Goal: Information Seeking & Learning: Understand process/instructions

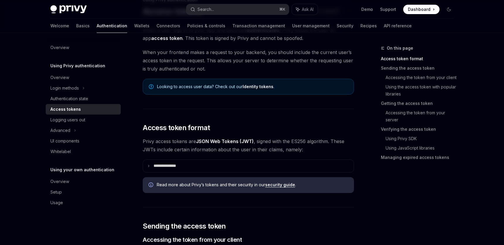
scroll to position [48, 0]
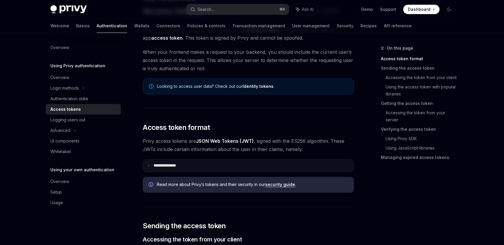
click at [179, 164] on p "**********" at bounding box center [170, 165] width 32 height 5
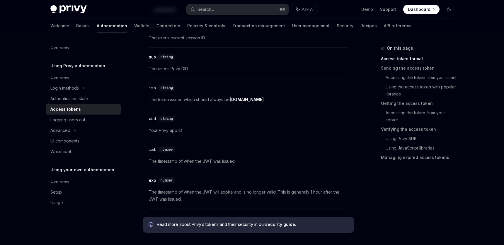
scroll to position [229, 0]
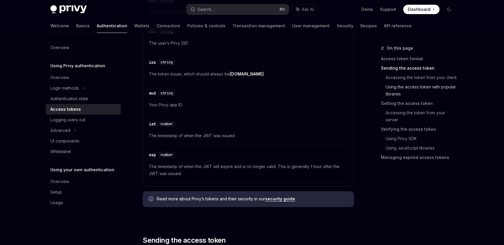
click at [388, 89] on link "Using the access token with popular libraries" at bounding box center [422, 90] width 73 height 16
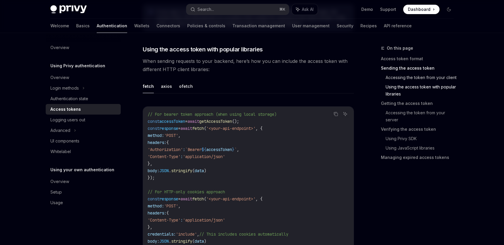
click at [393, 79] on link "Accessing the token from your client" at bounding box center [422, 77] width 73 height 9
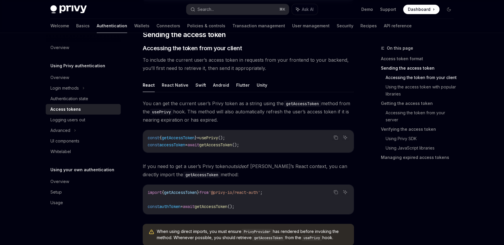
scroll to position [433, 0]
click at [73, 130] on div "Advanced" at bounding box center [83, 130] width 75 height 11
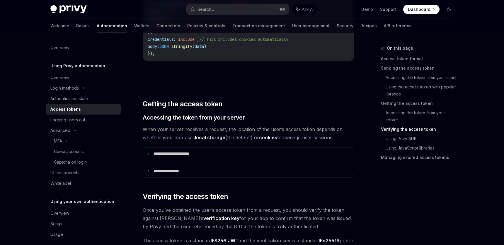
scroll to position [885, 0]
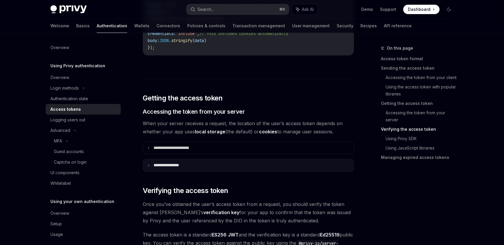
click at [188, 168] on summary "**********" at bounding box center [248, 165] width 211 height 12
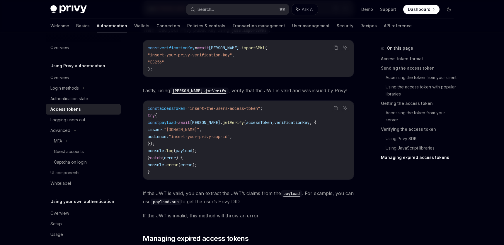
scroll to position [1678, 0]
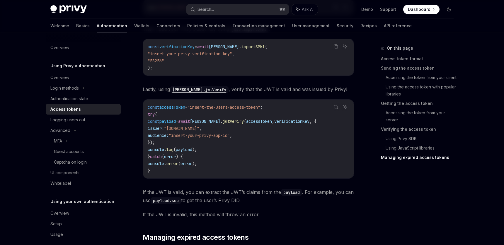
click at [385, 157] on link "Managing expired access tokens" at bounding box center [419, 156] width 77 height 9
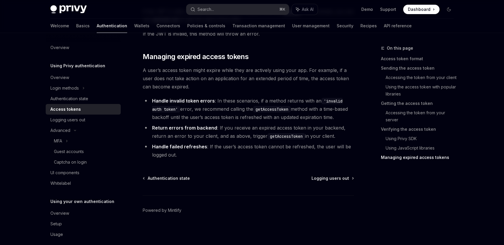
scroll to position [1858, 0]
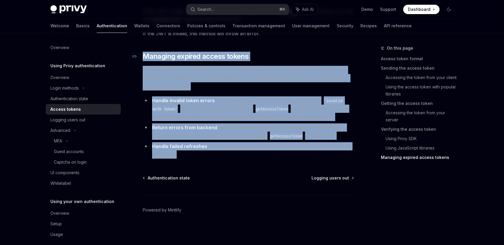
drag, startPoint x: 184, startPoint y: 154, endPoint x: 139, endPoint y: 52, distance: 111.2
copy div "​ Managing expired access tokens A user’s access token might expire while they …"
click at [307, 107] on li "Handle invalid token errors : In these scenarios, if a method returns with an '…" at bounding box center [248, 108] width 211 height 25
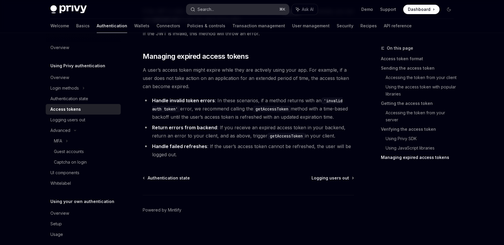
click at [218, 11] on button "Search... ⌘ K" at bounding box center [237, 9] width 103 height 11
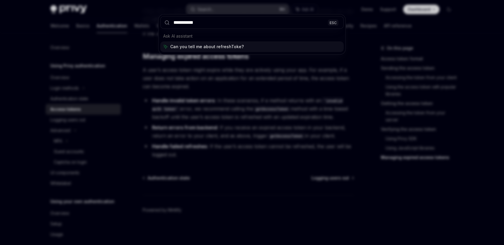
type input "**********"
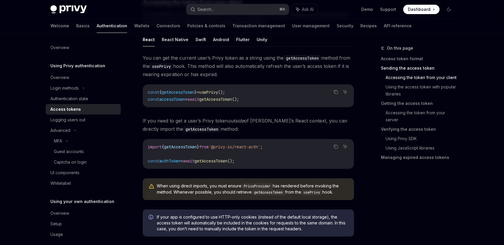
scroll to position [473, 0]
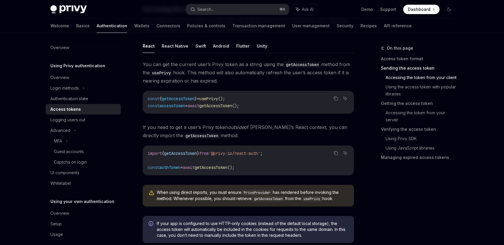
click at [230, 104] on span "getAccessToken" at bounding box center [215, 105] width 33 height 5
click at [327, 105] on code "const { getAccessToken } = usePrivy (); const accessToken = await getAccessToke…" at bounding box center [248, 102] width 201 height 14
click at [236, 11] on button "Search... ⌘ K" at bounding box center [237, 9] width 103 height 11
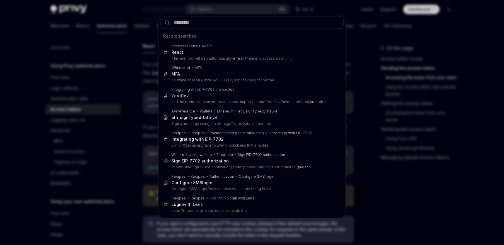
click at [376, 110] on div "Recent searches Access tokens React React This method will also automatically r…" at bounding box center [252, 122] width 504 height 245
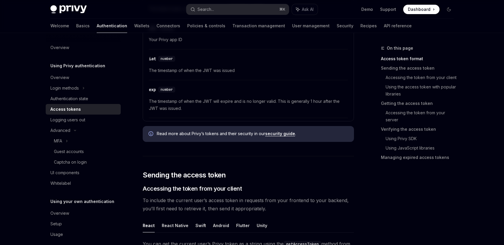
scroll to position [323, 0]
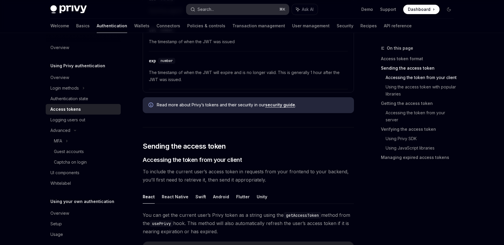
click at [226, 4] on button "Search... ⌘ K" at bounding box center [237, 9] width 103 height 11
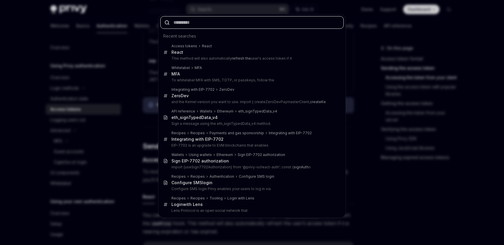
click at [274, 24] on input "text" at bounding box center [252, 22] width 184 height 13
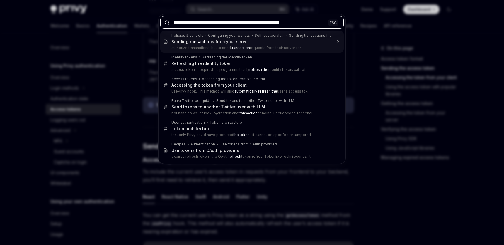
type input "**********"
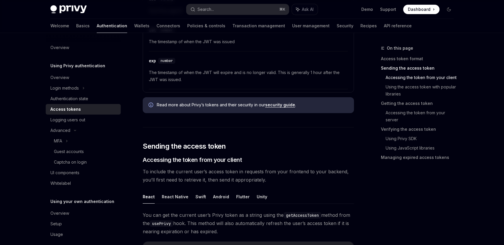
type textarea "*"
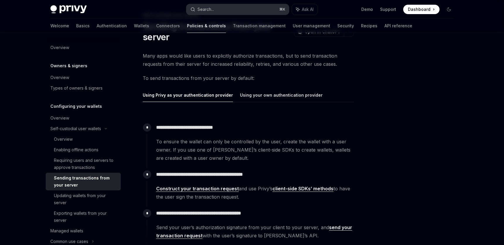
click at [236, 10] on button "Search... ⌘ K" at bounding box center [237, 9] width 103 height 11
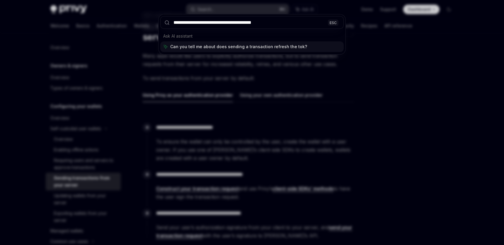
type input "**********"
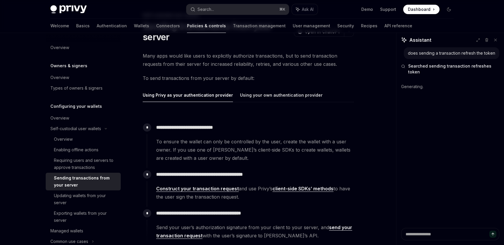
type textarea "*"
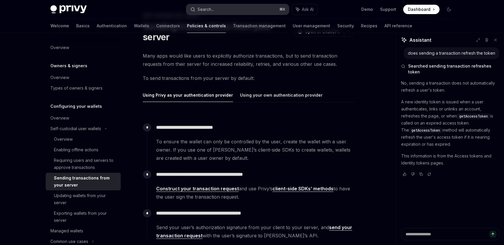
click at [238, 12] on button "Search... ⌘ K" at bounding box center [237, 9] width 103 height 11
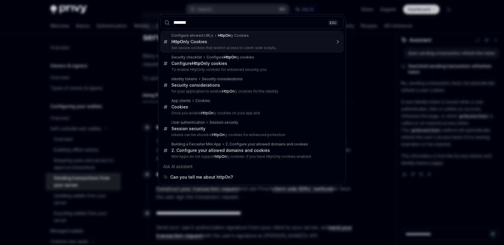
type input "********"
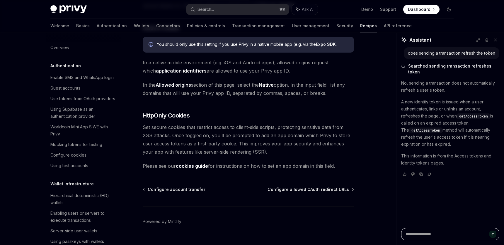
scroll to position [282, 0]
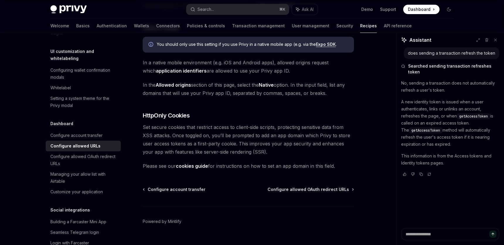
click at [199, 163] on link "cookies guide" at bounding box center [192, 166] width 32 height 6
type textarea "*"
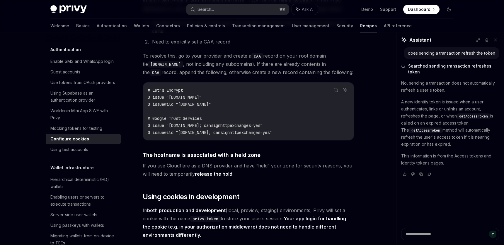
scroll to position [871, 0]
